Goal: Task Accomplishment & Management: Use online tool/utility

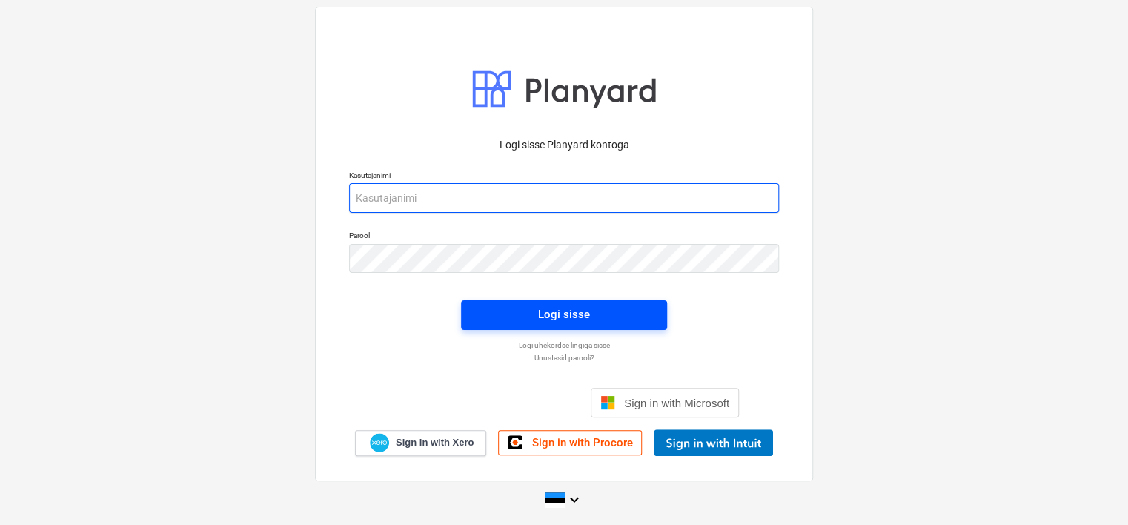
type input "[EMAIL_ADDRESS][DOMAIN_NAME]"
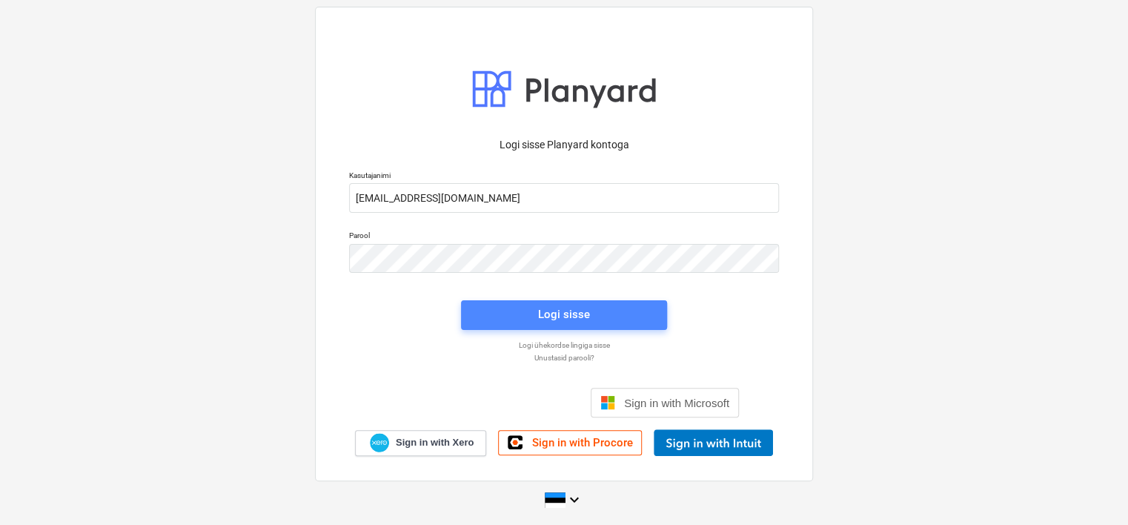
click at [526, 315] on span "Logi sisse" at bounding box center [564, 314] width 170 height 19
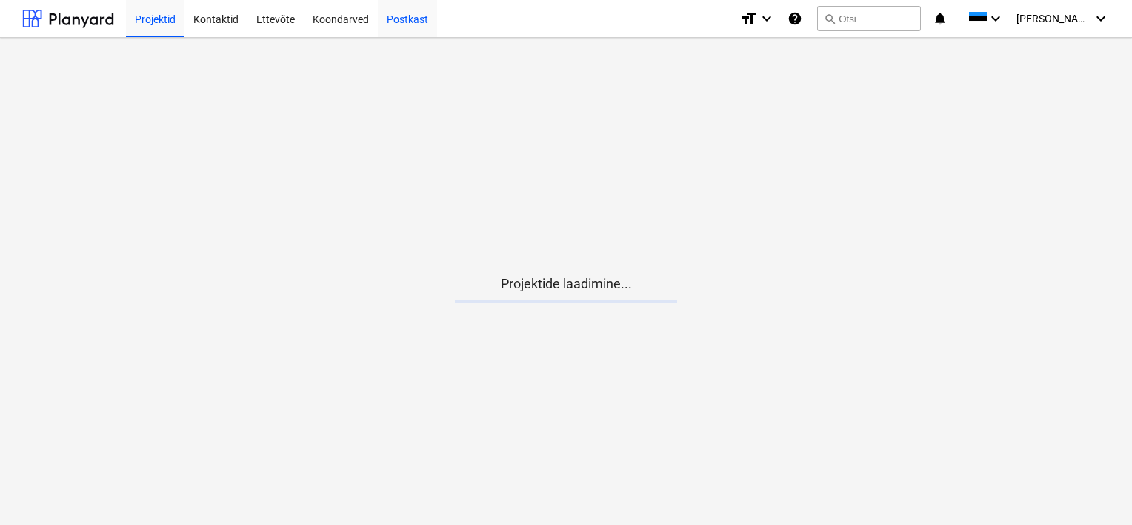
click at [413, 21] on div "Postkast" at bounding box center [407, 18] width 59 height 38
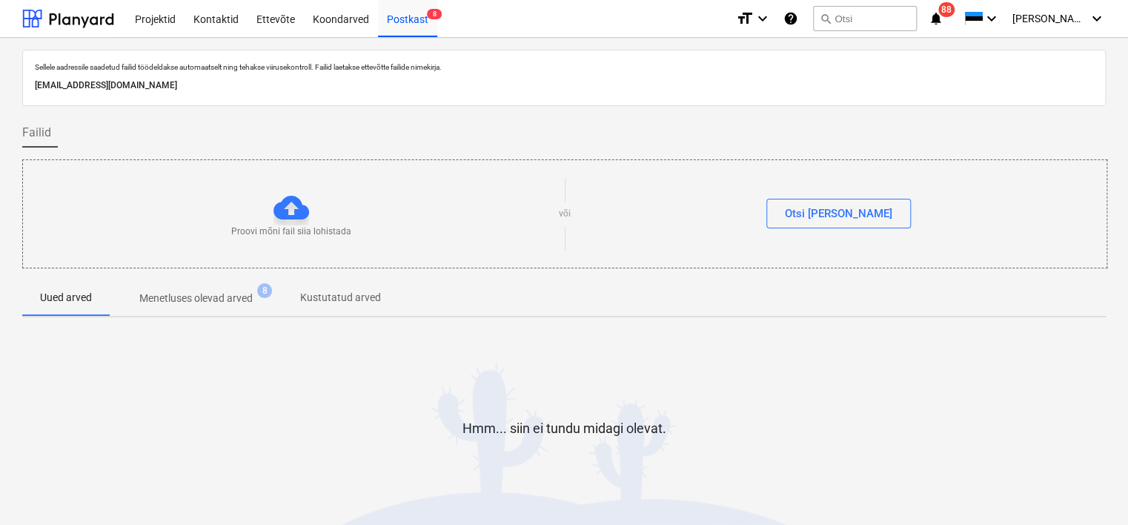
click at [202, 89] on p "[EMAIL_ADDRESS][DOMAIN_NAME]" at bounding box center [564, 86] width 1058 height 16
copy p "[EMAIL_ADDRESS][DOMAIN_NAME]"
click at [346, 13] on div "Koondarved" at bounding box center [341, 18] width 74 height 38
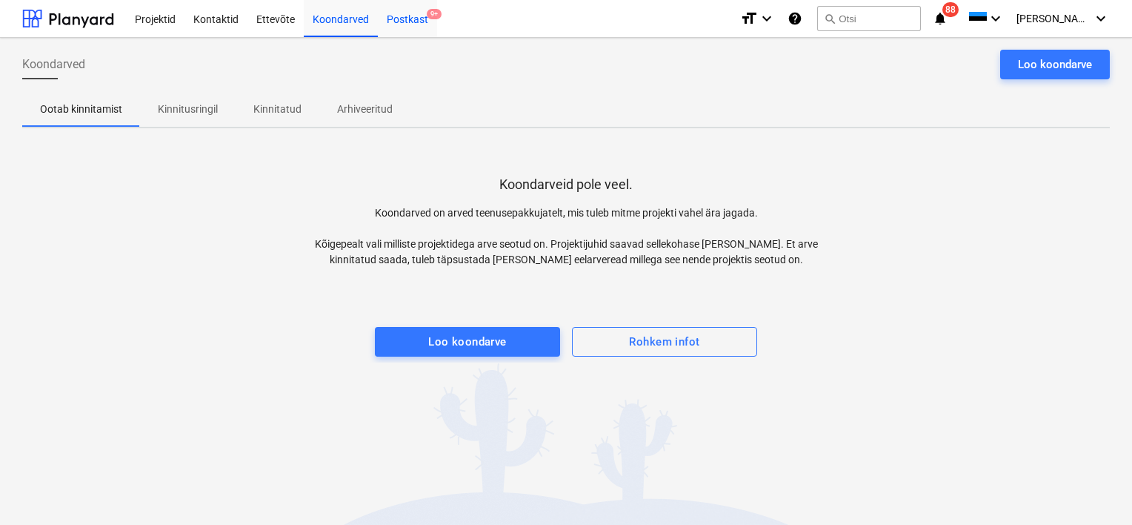
click at [399, 24] on div "Postkast 9+" at bounding box center [407, 18] width 59 height 38
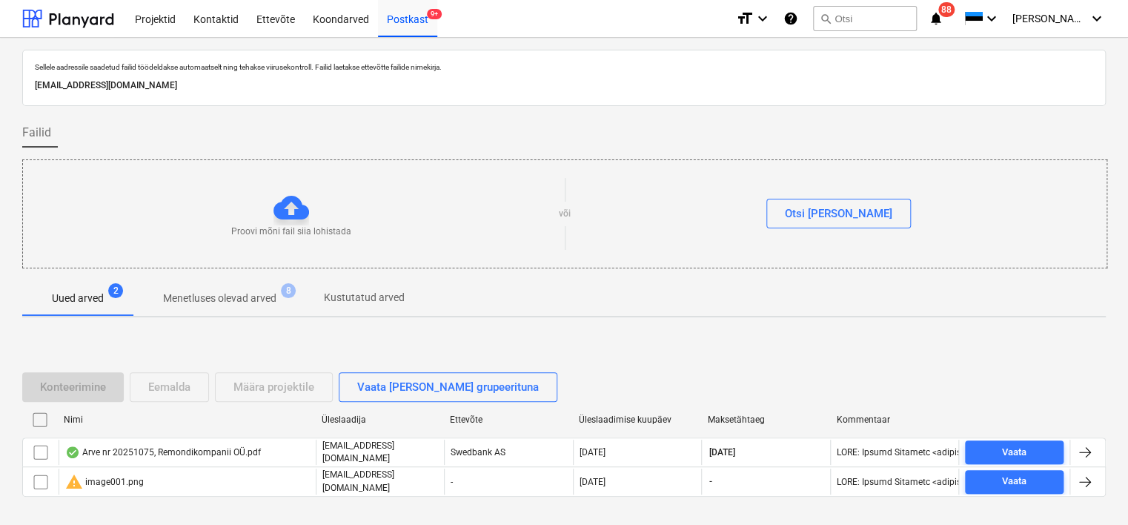
scroll to position [49, 0]
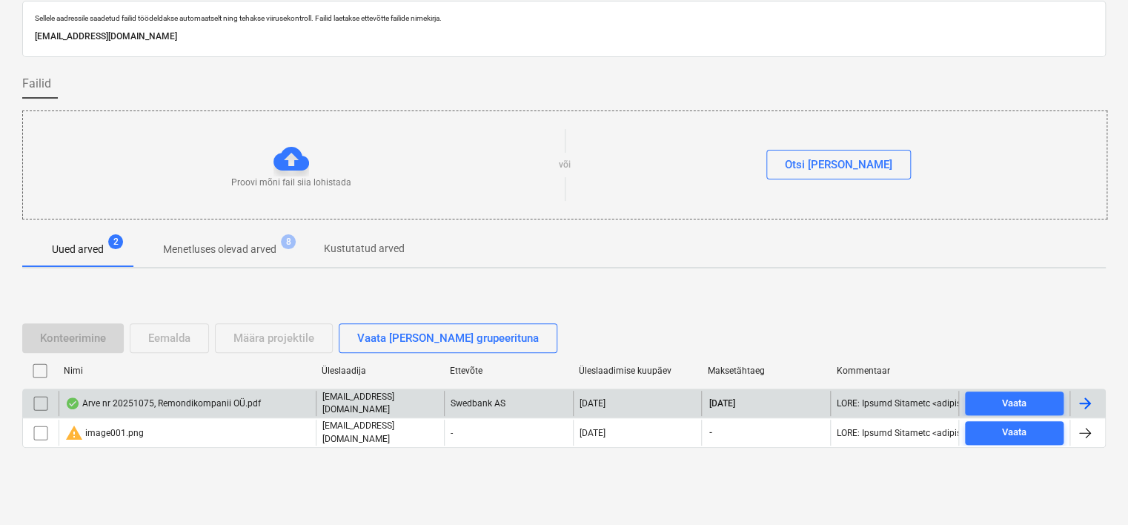
click at [236, 402] on div "Arve nr 20251075, Remondikompanii OÜ.pdf" at bounding box center [163, 403] width 196 height 12
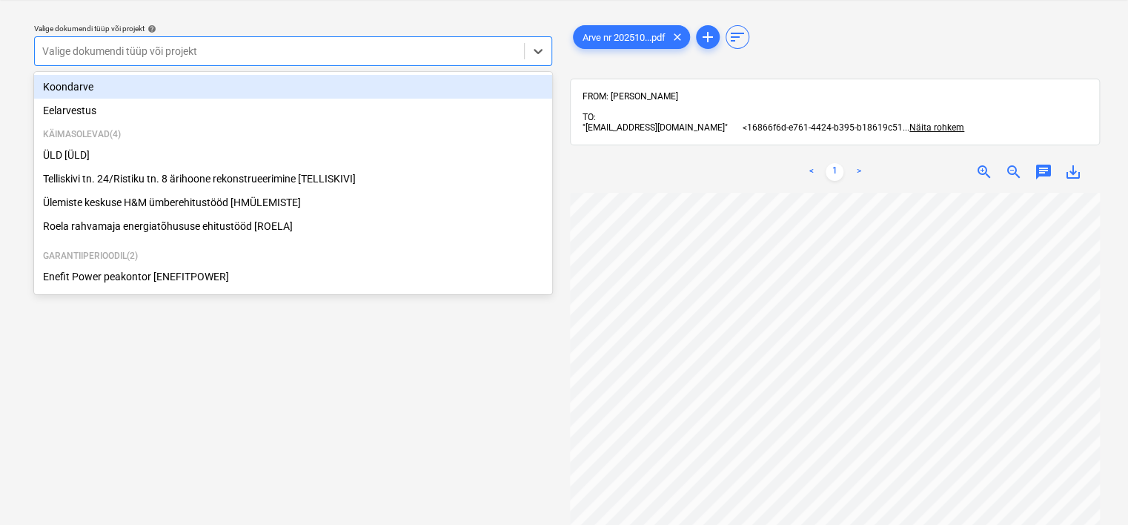
click at [330, 57] on div at bounding box center [279, 51] width 474 height 15
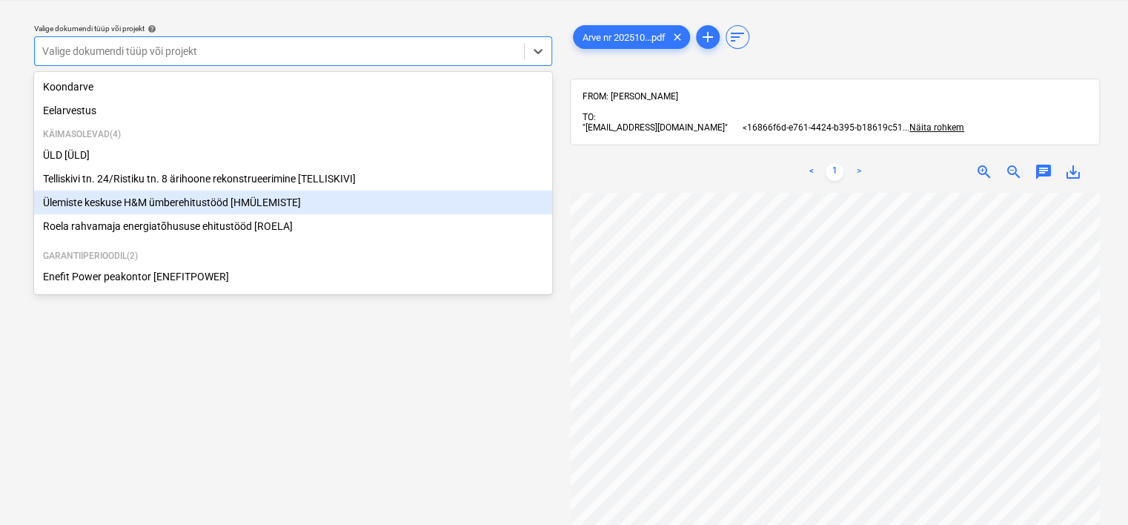
click at [234, 209] on div "Ülemiste keskuse H&M ümberehitustööd [HMÜLEMISTE]" at bounding box center [293, 202] width 518 height 24
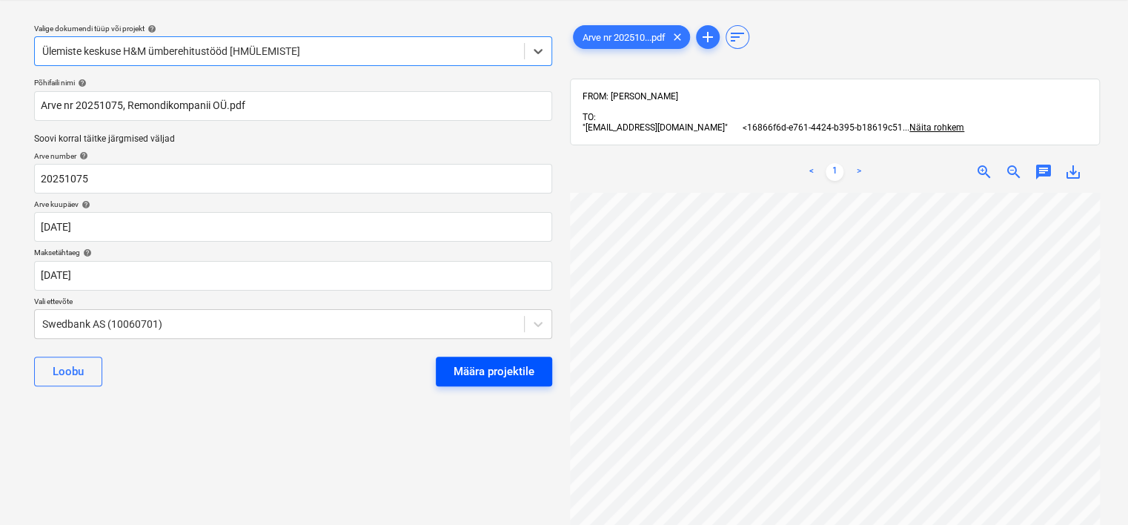
scroll to position [193, 0]
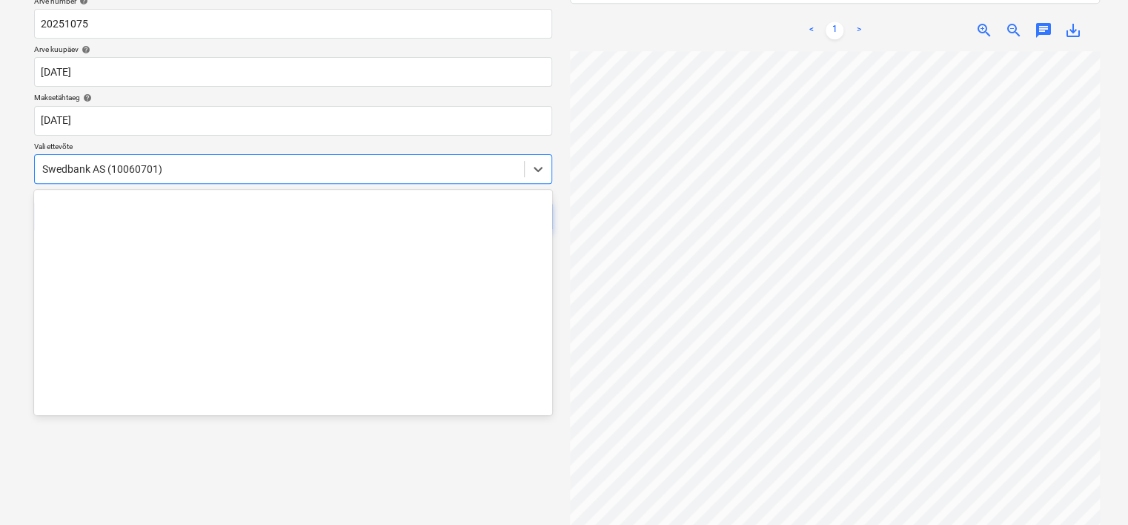
click at [156, 163] on div at bounding box center [279, 169] width 474 height 15
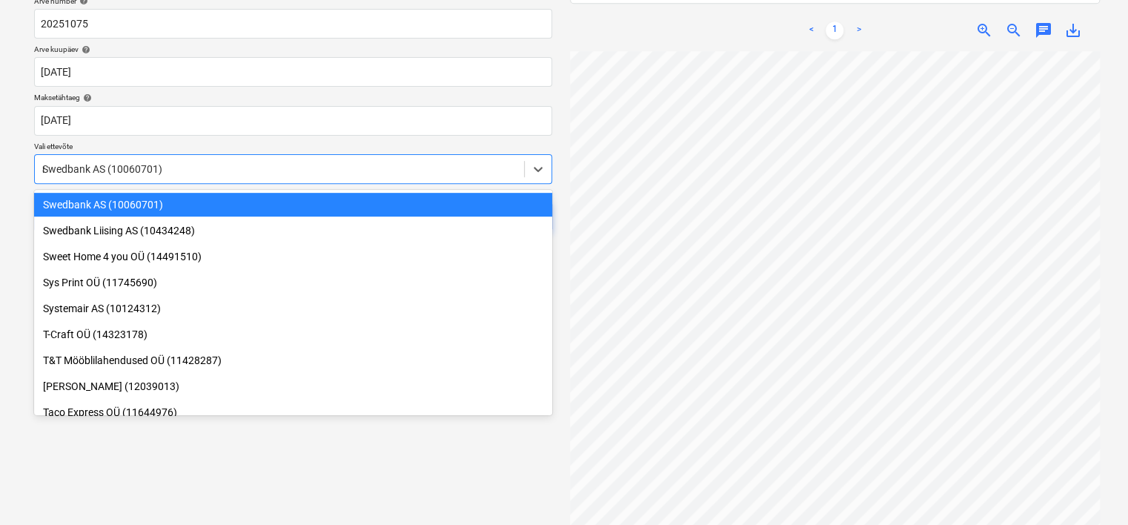
scroll to position [4680, 0]
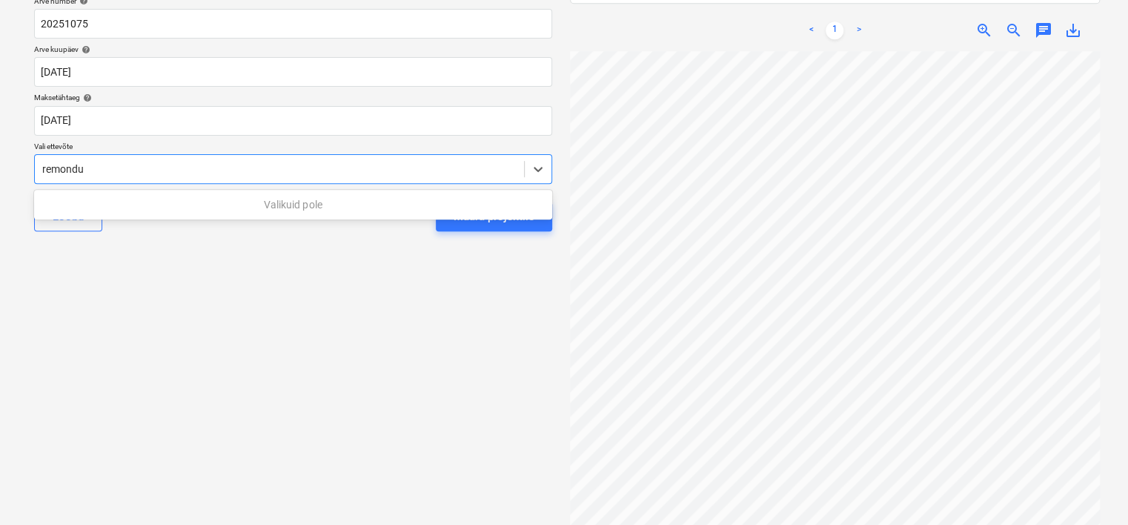
type input "remond"
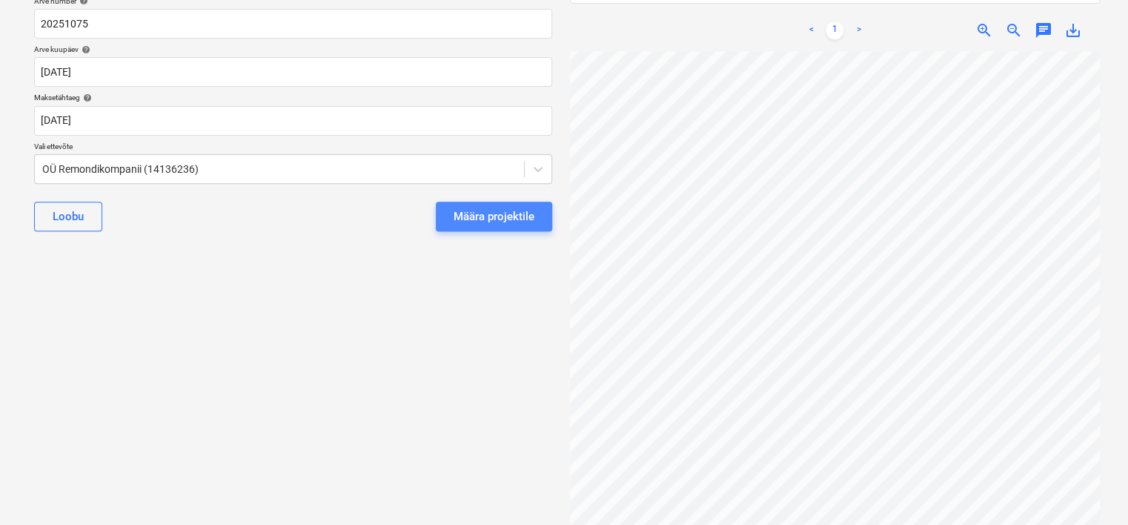
click at [480, 215] on div "Määra projektile" at bounding box center [494, 216] width 81 height 19
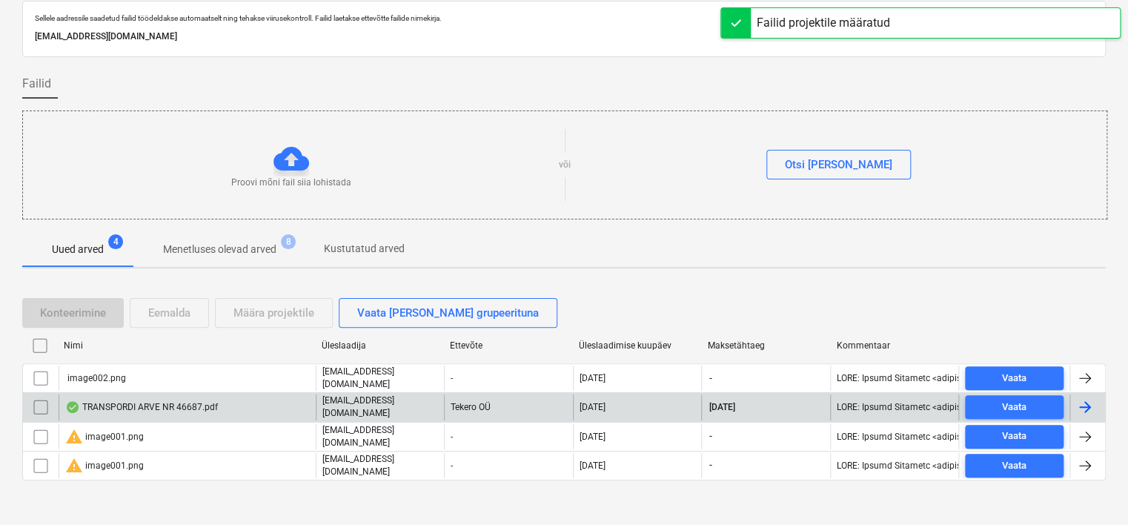
click at [242, 403] on div "TRANSPORDI ARVE NR 46687.pdf" at bounding box center [187, 406] width 257 height 25
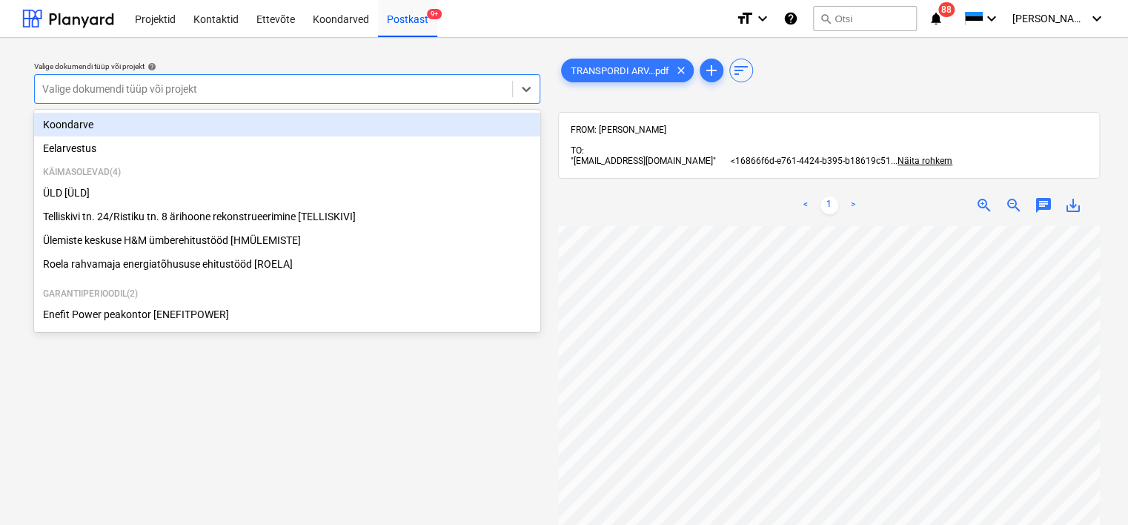
click at [262, 88] on div at bounding box center [273, 89] width 462 height 15
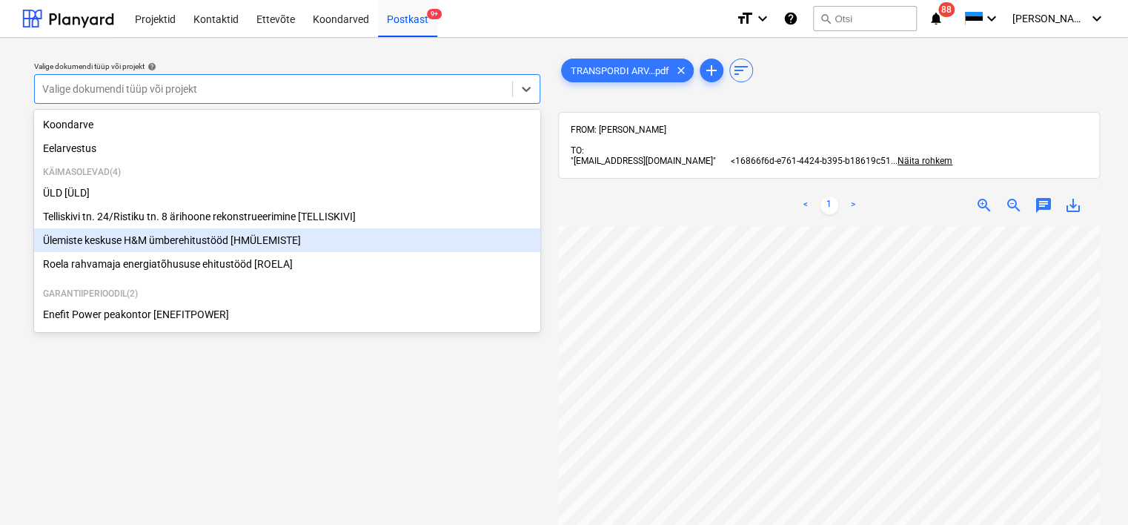
click at [164, 247] on div "Ülemiste keskuse H&M ümberehitustööd [HMÜLEMISTE]" at bounding box center [287, 240] width 506 height 24
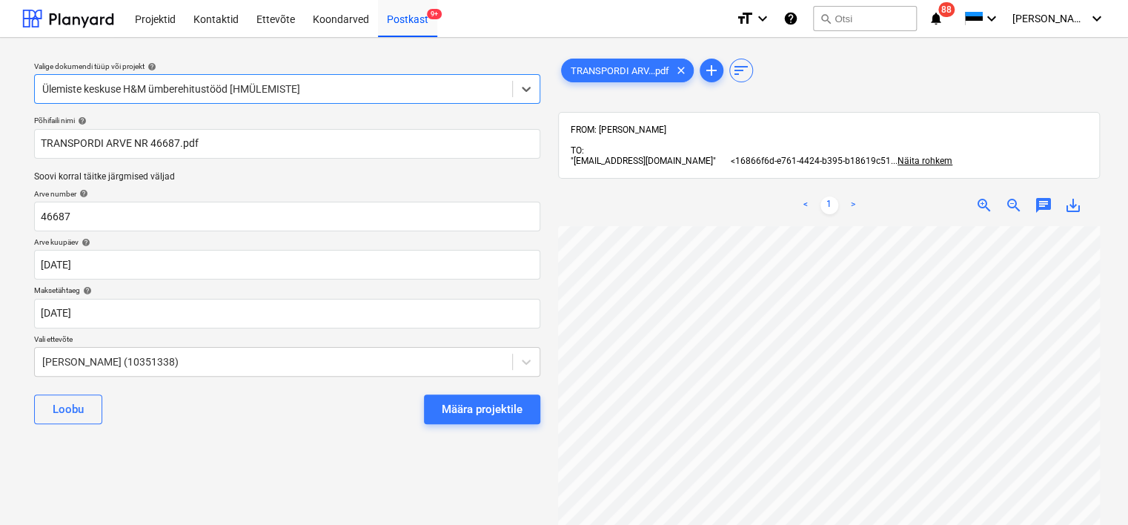
scroll to position [0, 87]
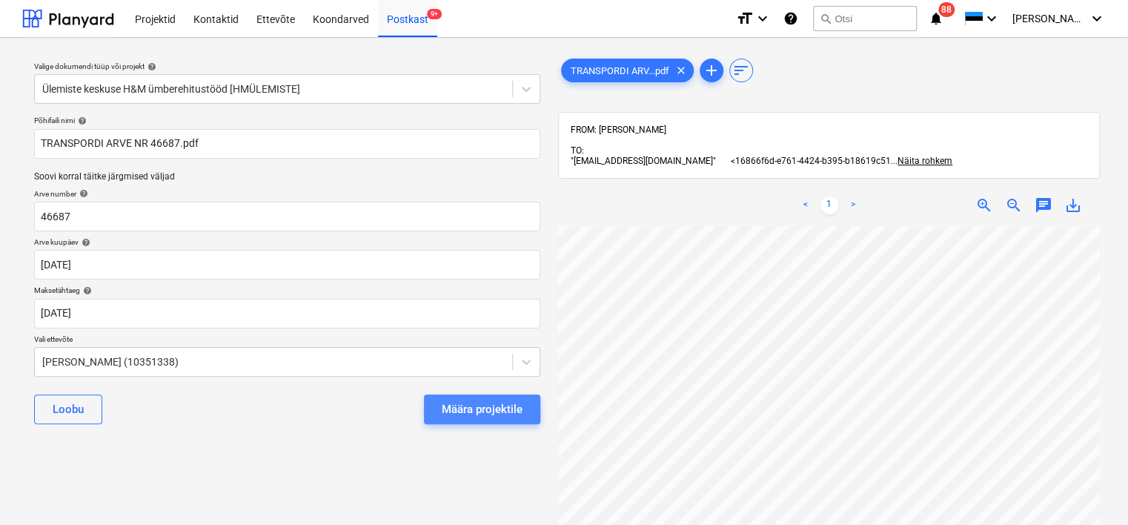
click at [486, 414] on div "Määra projektile" at bounding box center [482, 408] width 81 height 19
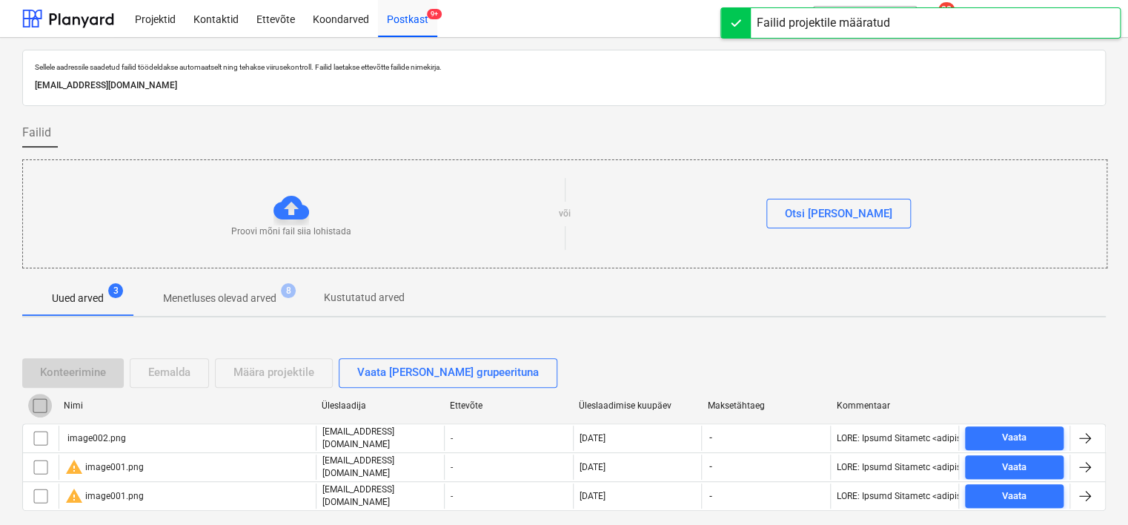
click at [41, 407] on input "checkbox" at bounding box center [40, 406] width 24 height 24
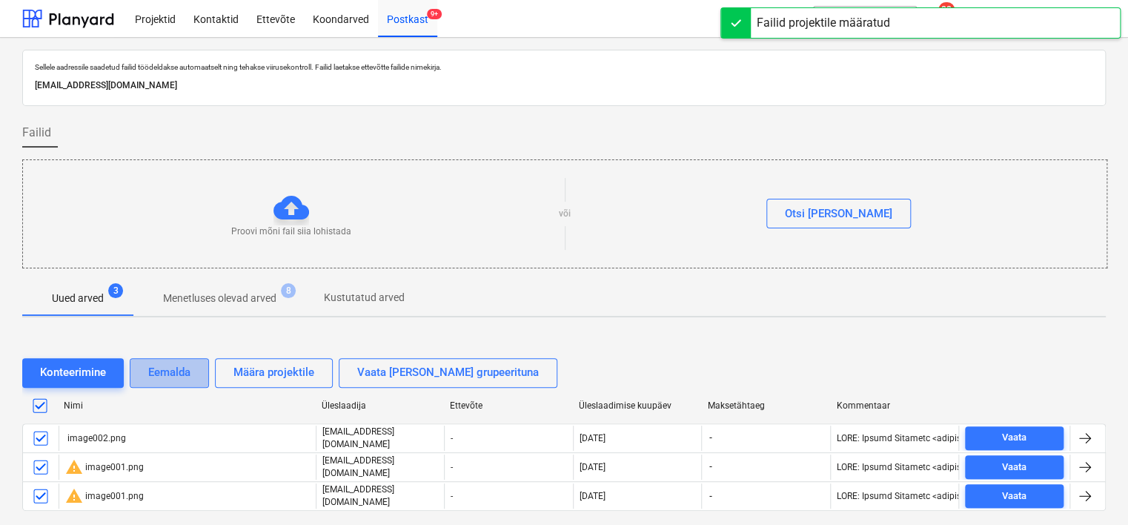
click at [181, 379] on div "Eemalda" at bounding box center [169, 371] width 42 height 19
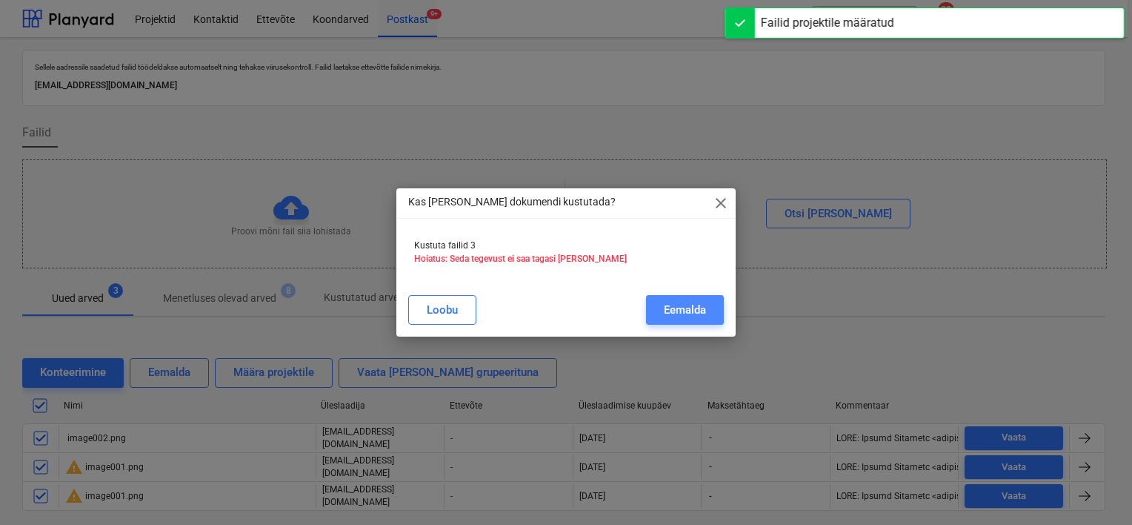
click at [691, 311] on div "Eemalda" at bounding box center [685, 309] width 42 height 19
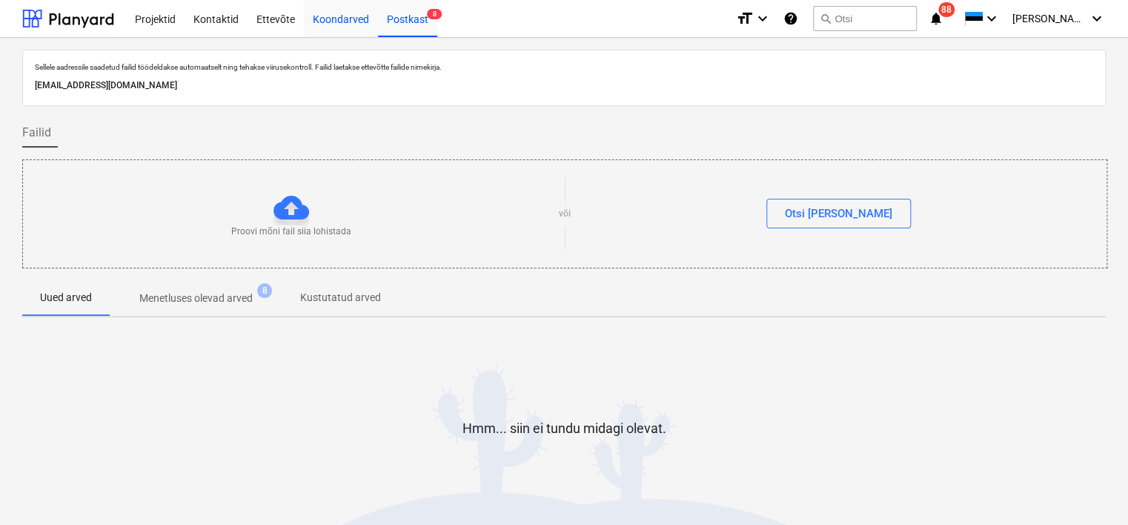
click at [329, 24] on div "Koondarved" at bounding box center [341, 18] width 74 height 38
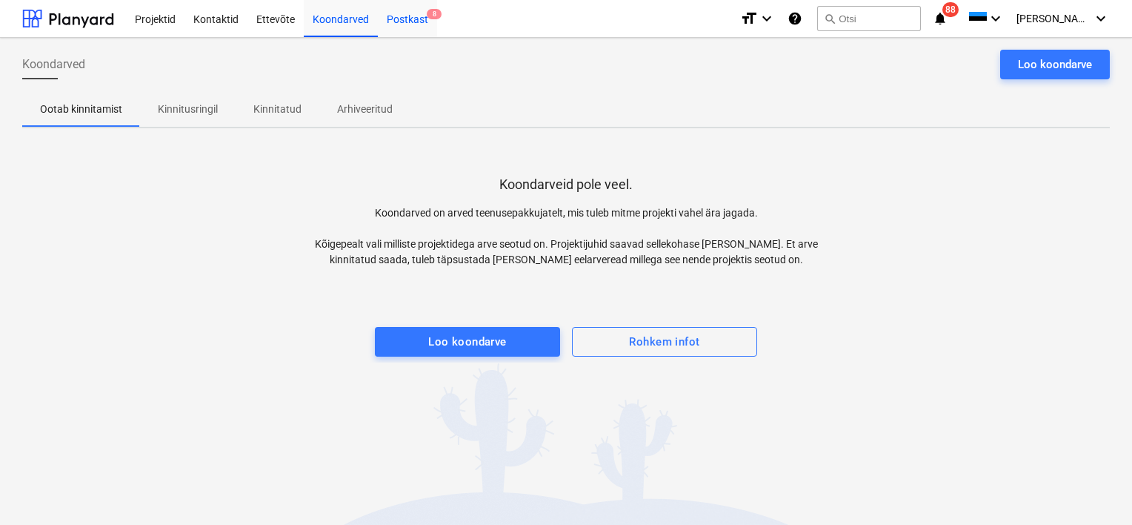
click at [402, 21] on div "Postkast 8" at bounding box center [407, 18] width 59 height 38
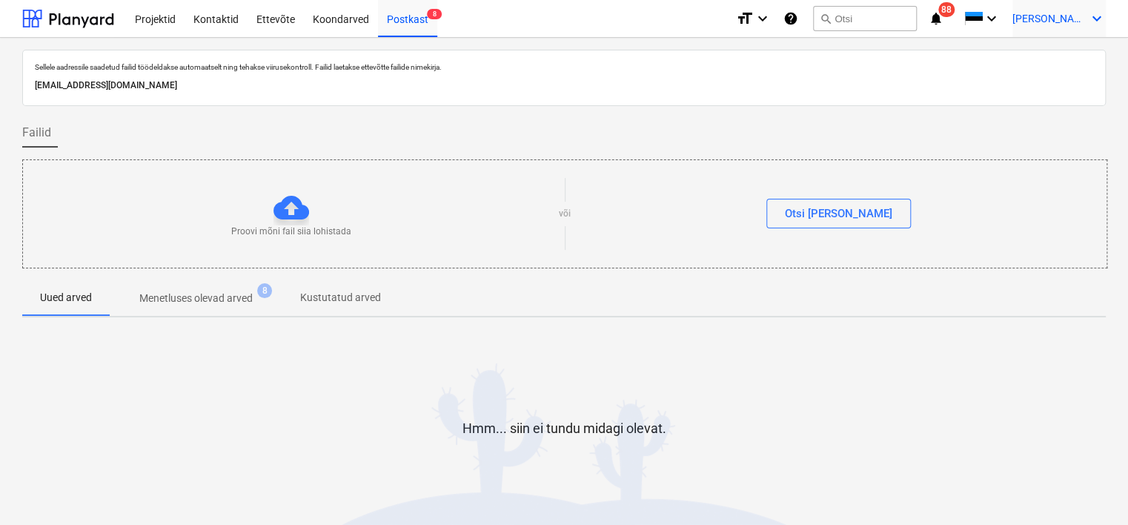
click at [1076, 16] on span "[PERSON_NAME]" at bounding box center [1049, 19] width 74 height 12
click at [1055, 89] on div "Logi välja" at bounding box center [1061, 82] width 89 height 24
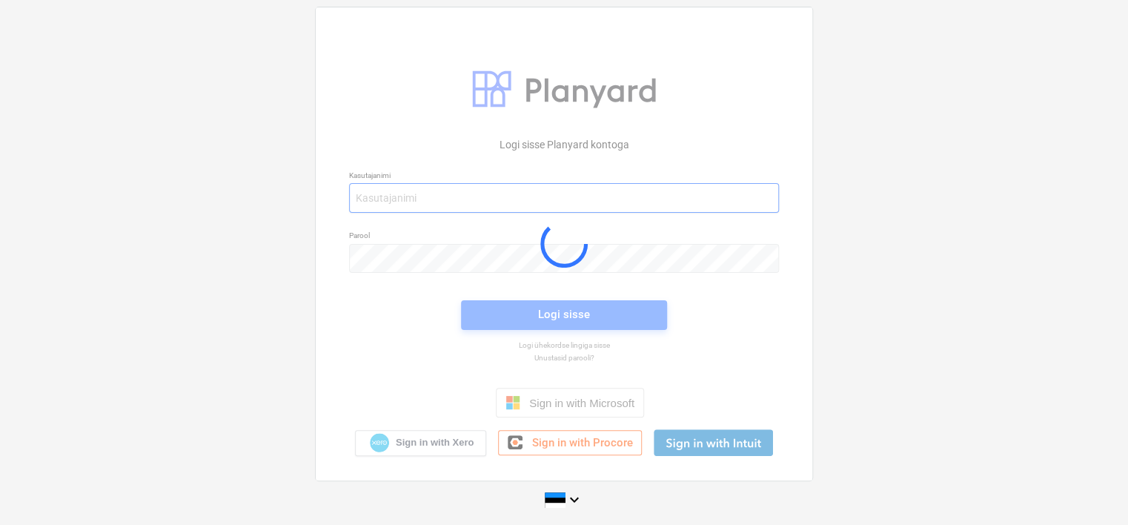
type input "[EMAIL_ADDRESS][DOMAIN_NAME]"
